Goal: Information Seeking & Learning: Find specific page/section

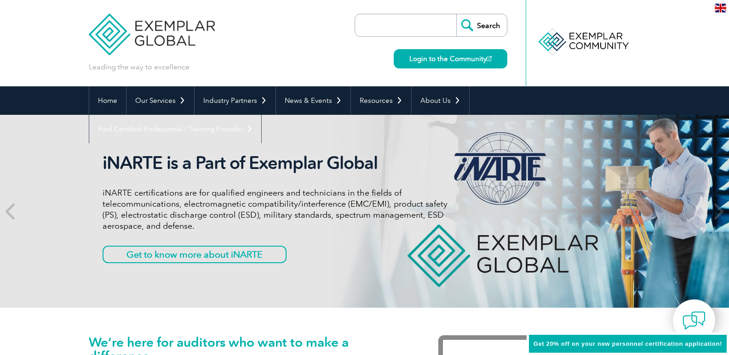
click at [397, 26] on input "search" at bounding box center [408, 25] width 97 height 22
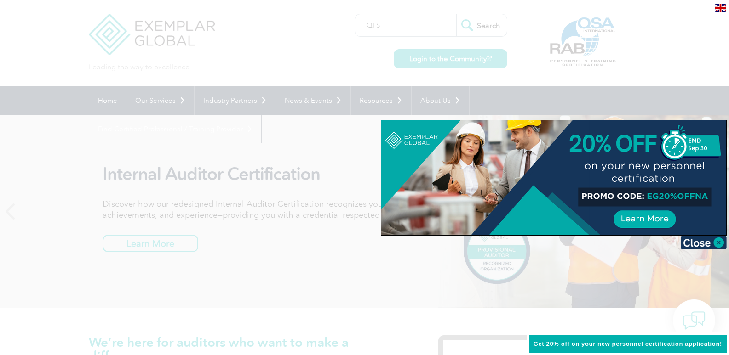
type input "QFS"
click at [474, 29] on div at bounding box center [364, 177] width 729 height 355
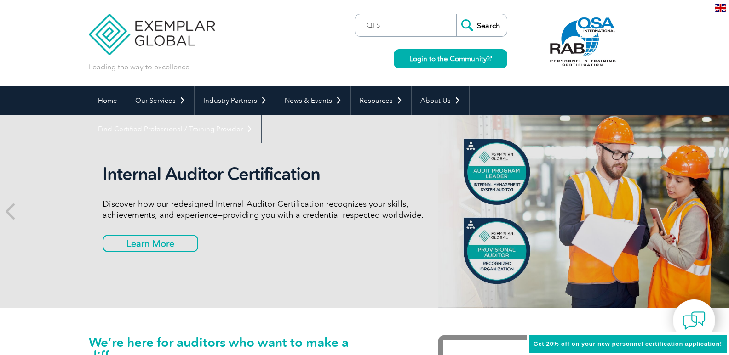
click at [478, 29] on input "Search" at bounding box center [481, 25] width 51 height 22
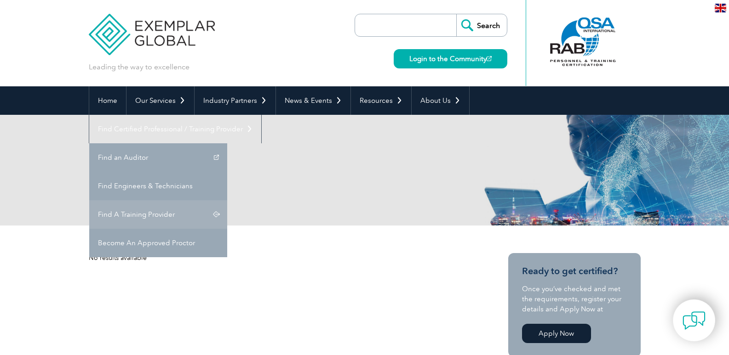
click at [227, 200] on link "Find A Training Provider" at bounding box center [158, 214] width 138 height 29
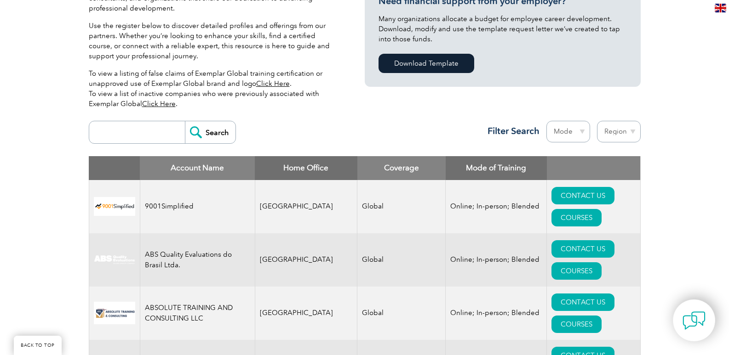
scroll to position [277, 0]
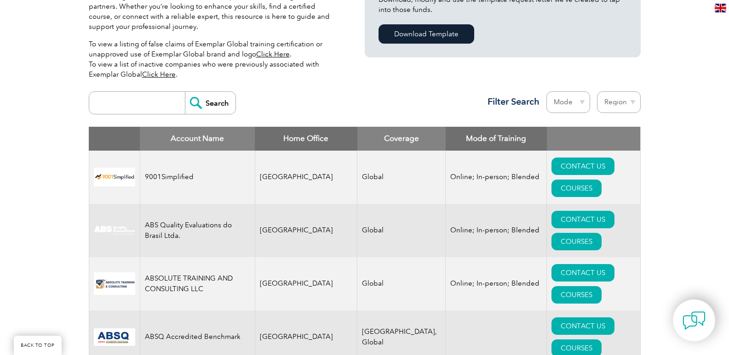
click at [147, 99] on input "search" at bounding box center [139, 103] width 91 height 22
click at [147, 99] on input "q" at bounding box center [139, 103] width 91 height 22
type input "qfs"
click at [192, 110] on input "Search" at bounding box center [210, 103] width 51 height 22
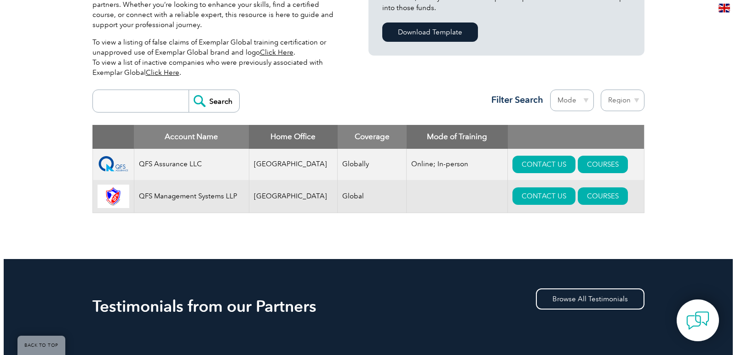
scroll to position [316, 0]
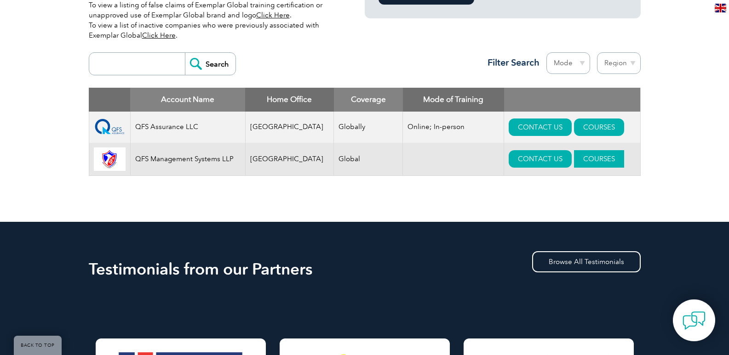
click at [574, 166] on link "COURSES" at bounding box center [599, 158] width 50 height 17
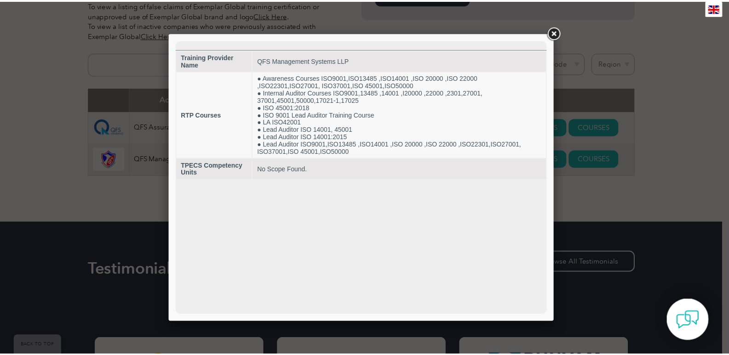
scroll to position [0, 0]
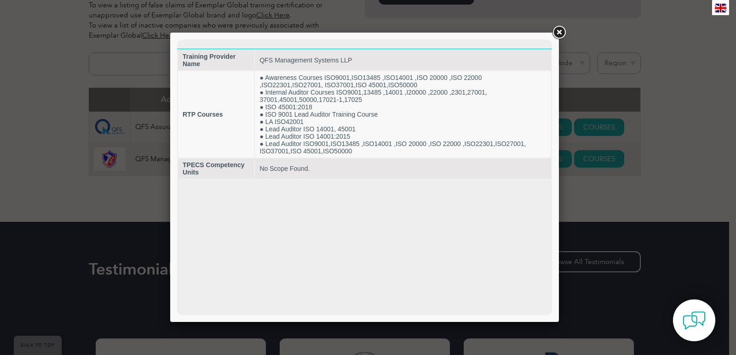
click at [561, 27] on link at bounding box center [558, 32] width 17 height 17
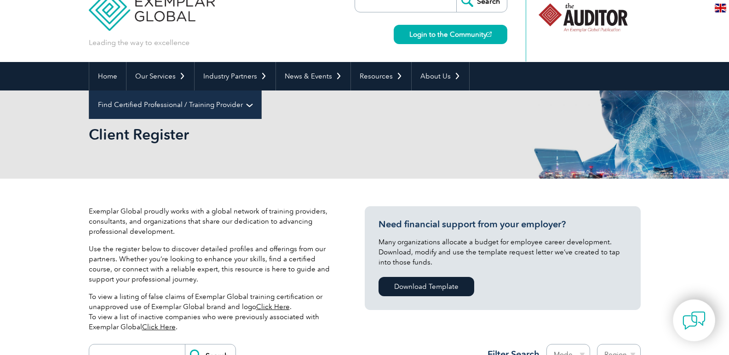
scroll to position [46, 0]
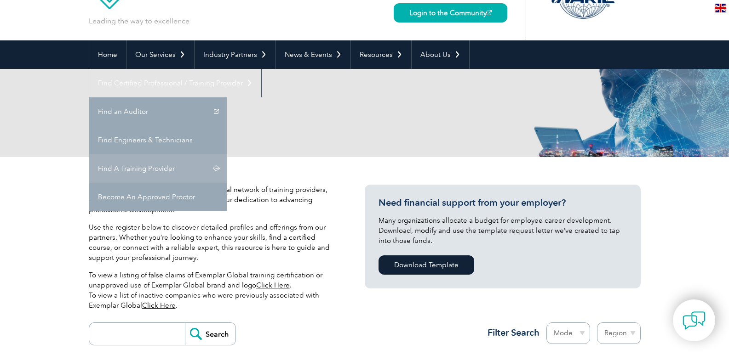
click at [227, 154] on link "Find A Training Provider" at bounding box center [158, 168] width 138 height 29
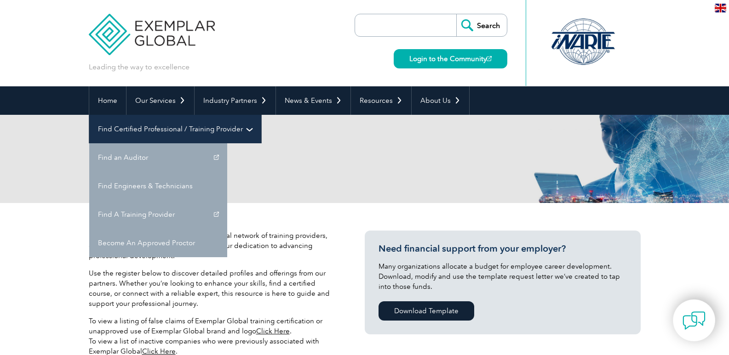
click at [261, 115] on link "Find Certified Professional / Training Provider" at bounding box center [175, 129] width 172 height 29
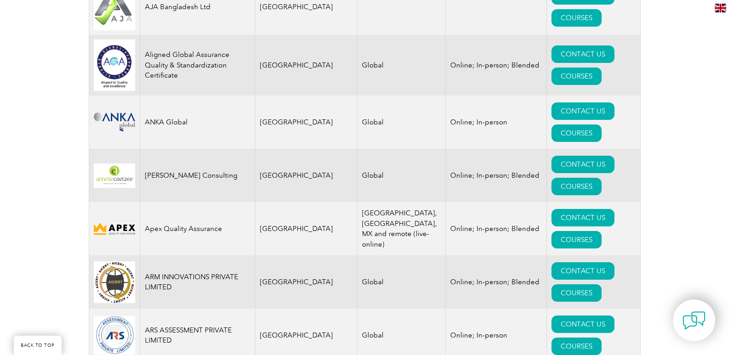
scroll to position [345, 0]
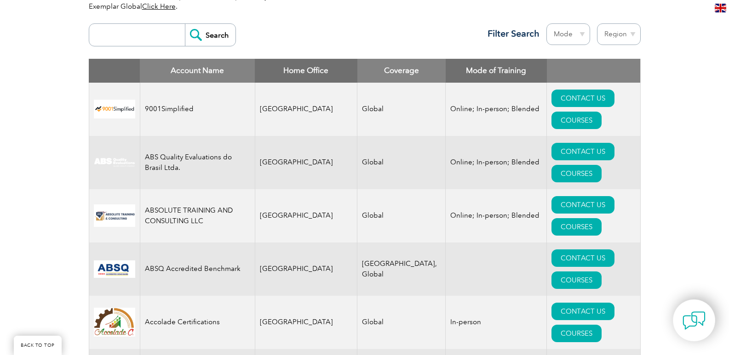
click at [357, 63] on th "Coverage" at bounding box center [401, 71] width 88 height 24
click at [156, 35] on input "search" at bounding box center [139, 35] width 91 height 22
type input "[GEOGRAPHIC_DATA]"
click at [201, 35] on input "Search" at bounding box center [210, 35] width 51 height 22
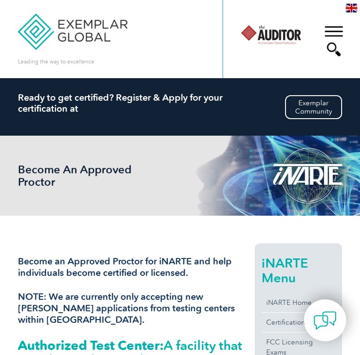
click at [167, 269] on h3 "Become an Approved Proctor for iNARTE and help individuals become certified or …" at bounding box center [131, 267] width 227 height 23
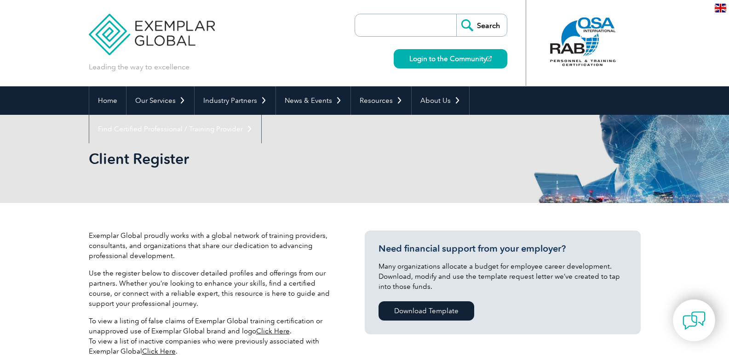
click at [276, 239] on p "Exemplar Global proudly works with a global network of training providers, cons…" at bounding box center [213, 246] width 248 height 30
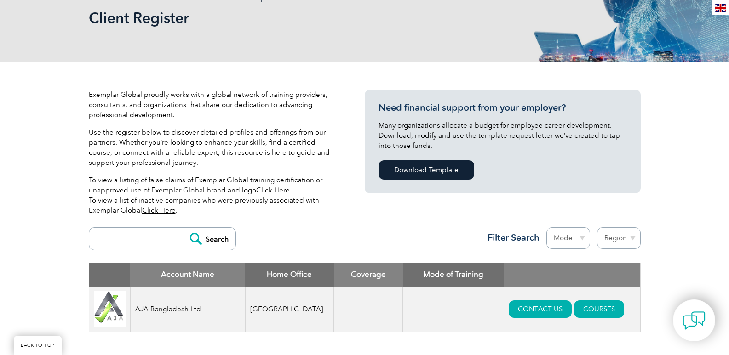
scroll to position [138, 0]
